Goal: Find specific page/section: Find specific page/section

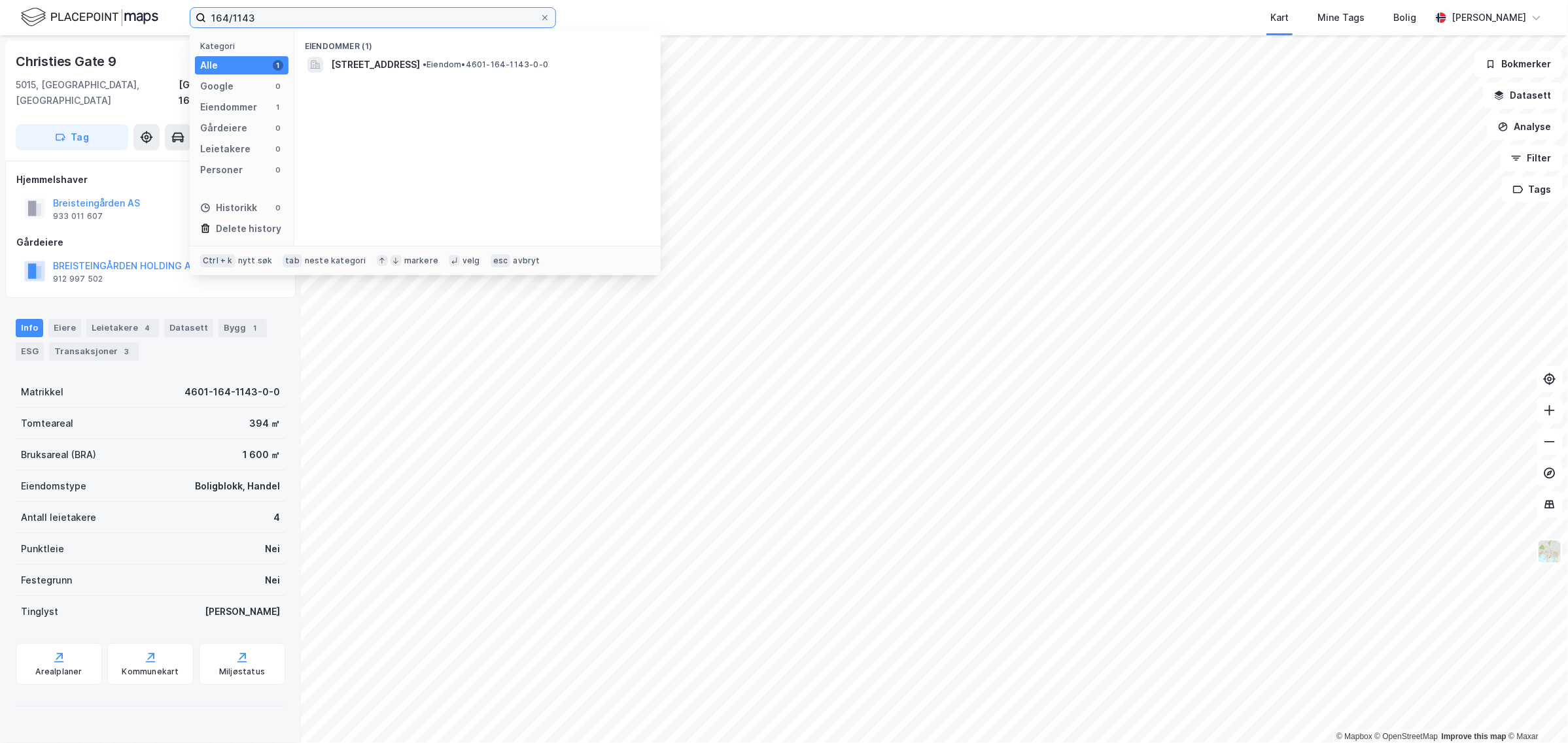
drag, startPoint x: 211, startPoint y: 17, endPoint x: 90, endPoint y: 10, distance: 121.2
click at [90, 11] on div "164/1143 Kategori Alle 1 Google 0 Eiendommer 1 Gårdeiere 0 Leietakere 0 Persone…" at bounding box center [784, 18] width 1568 height 35
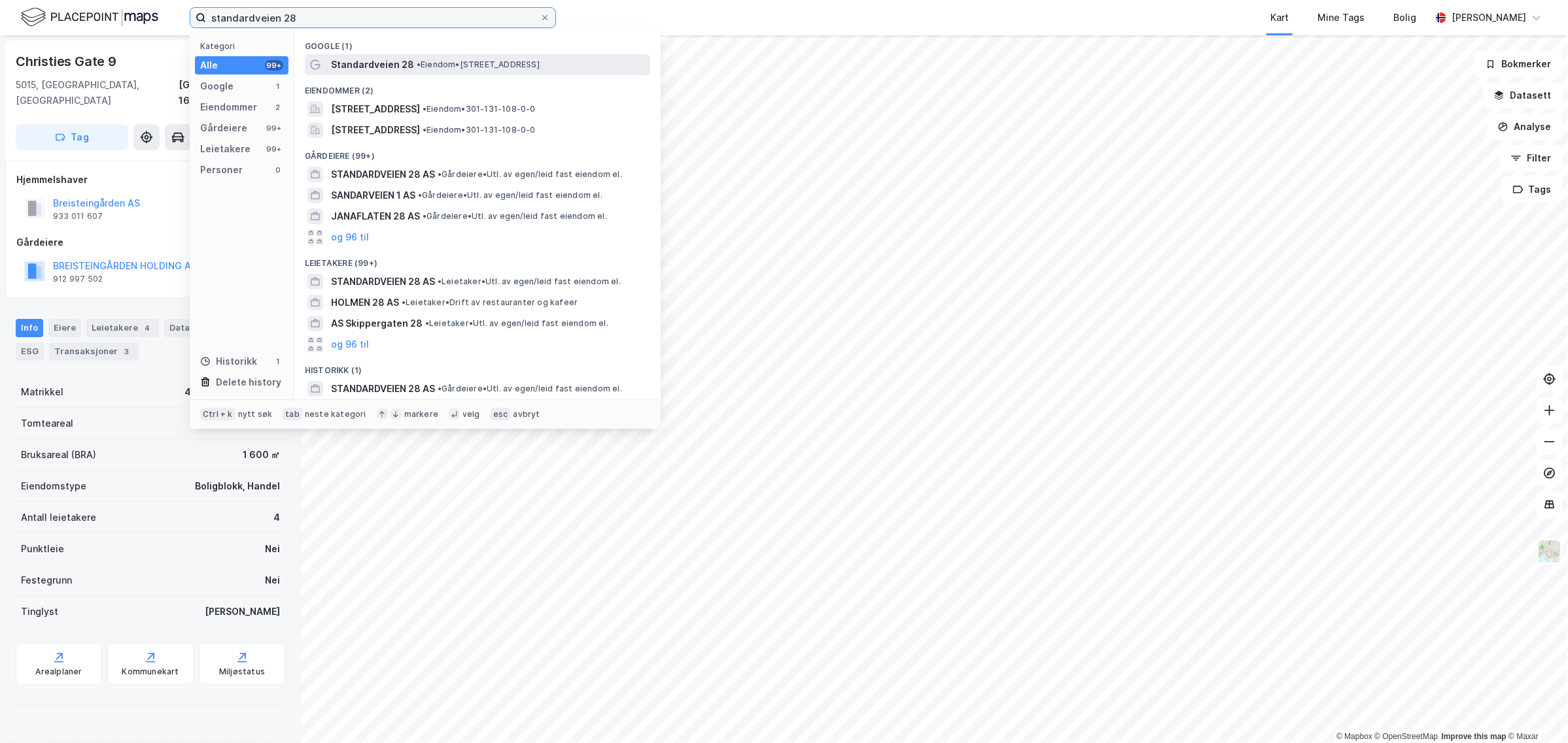
type input "standardveien 28"
click at [360, 64] on span "Standardveien 28" at bounding box center [372, 64] width 83 height 16
